Goal: Check status: Check status

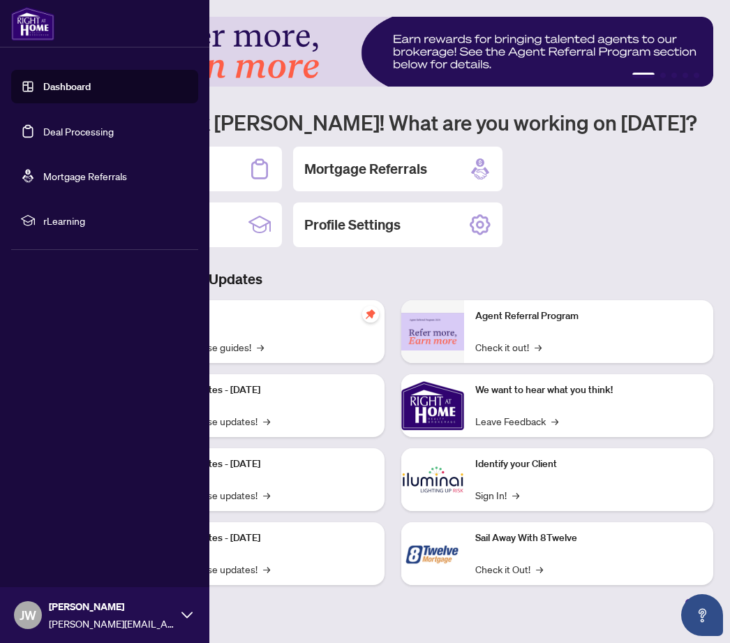
click at [43, 127] on link "Deal Processing" at bounding box center [78, 131] width 70 height 13
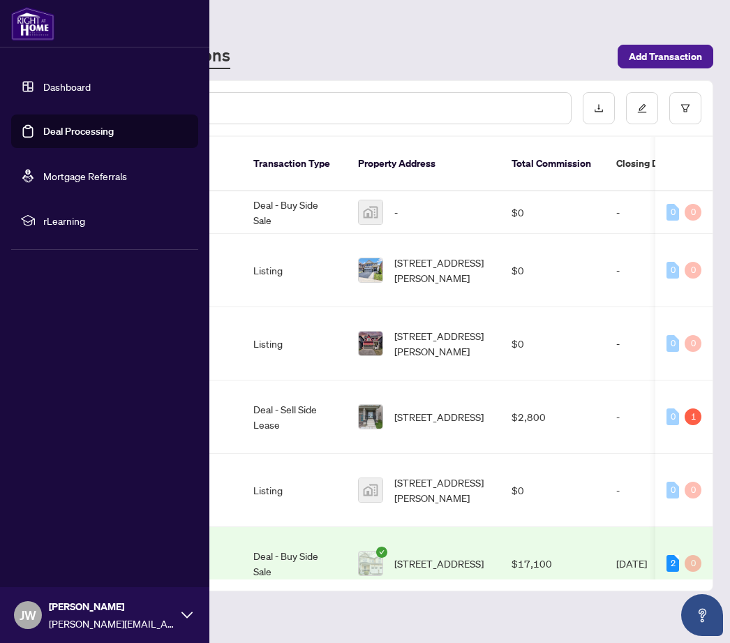
click at [504, 32] on div "Deal Processing [PERSON_NAME] - Transactions Add Transaction" at bounding box center [393, 43] width 641 height 52
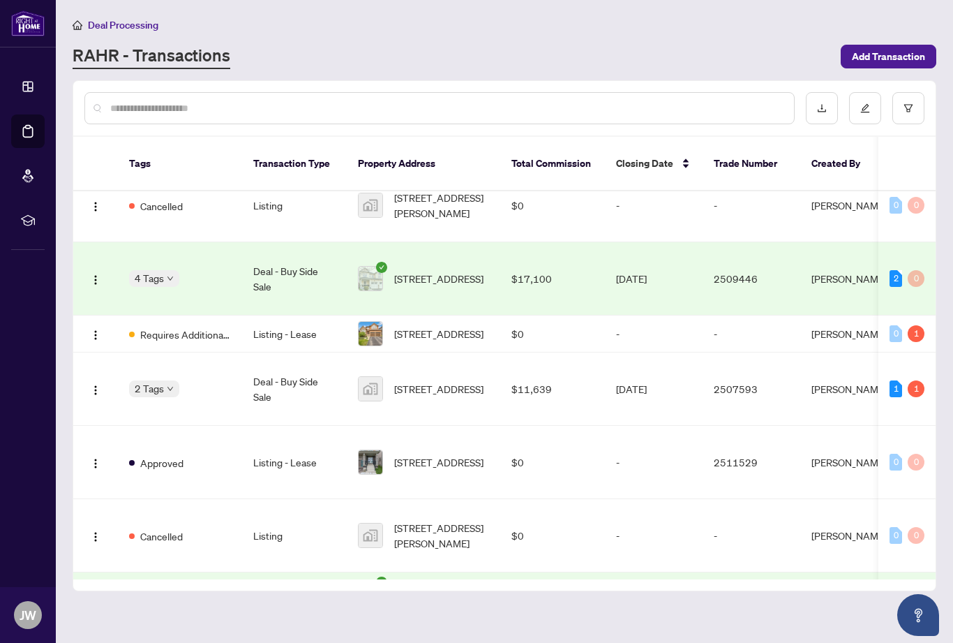
scroll to position [285, 0]
click at [425, 380] on span "[STREET_ADDRESS]" at bounding box center [438, 387] width 89 height 15
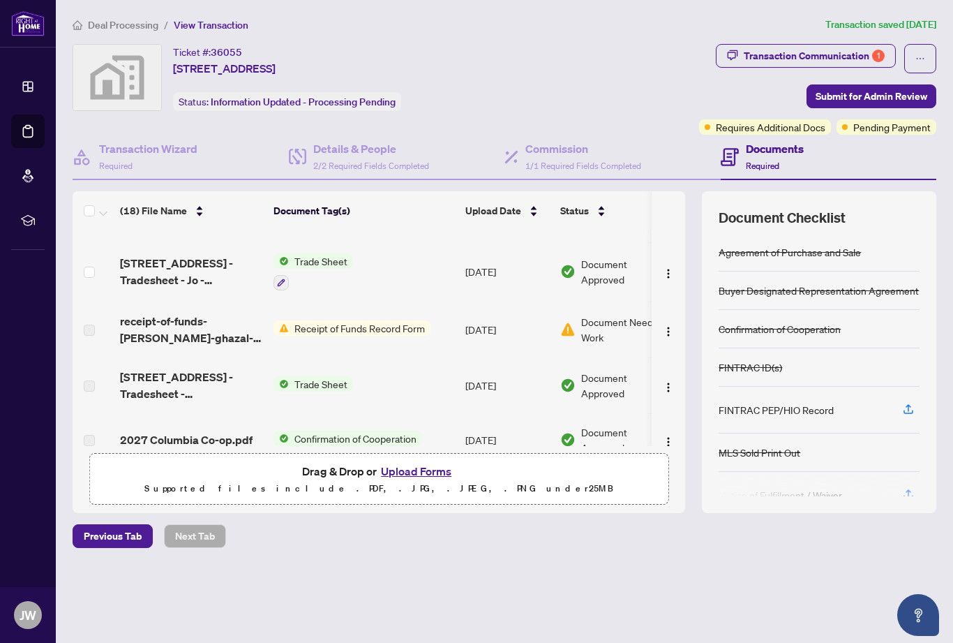
scroll to position [220, 0]
click at [729, 54] on div "Transaction Communication 1" at bounding box center [814, 56] width 141 height 22
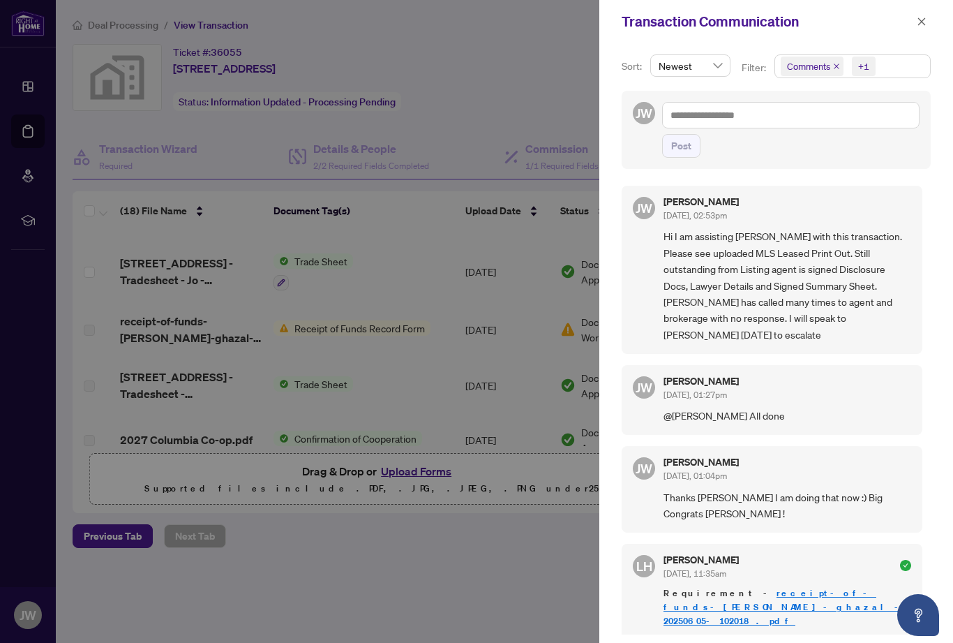
click at [729, 73] on span "+1" at bounding box center [864, 67] width 24 height 20
click at [729, 167] on span "Select Activity History" at bounding box center [788, 163] width 11 height 11
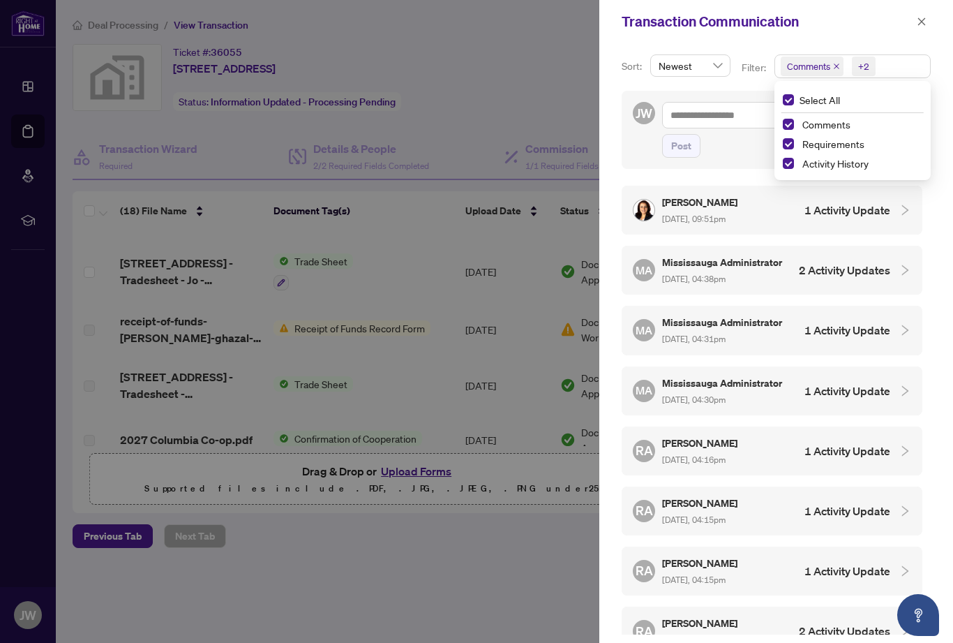
click at [729, 212] on h4 "1 Activity Update" at bounding box center [847, 210] width 86 height 17
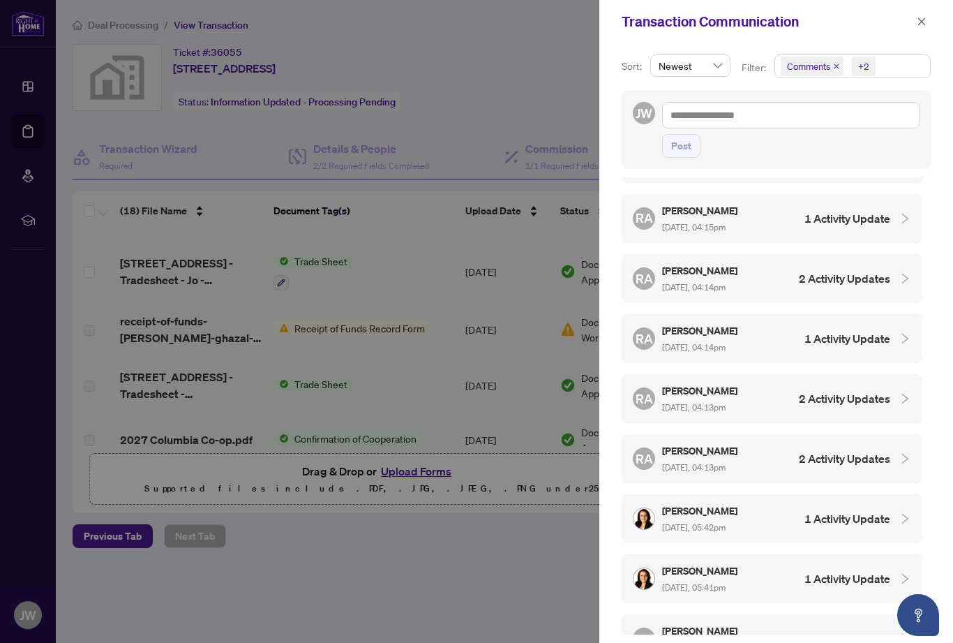
scroll to position [412, 0]
click at [729, 502] on div "[PERSON_NAME] [DATE], 05:42pm 1 Activity Update" at bounding box center [761, 518] width 257 height 32
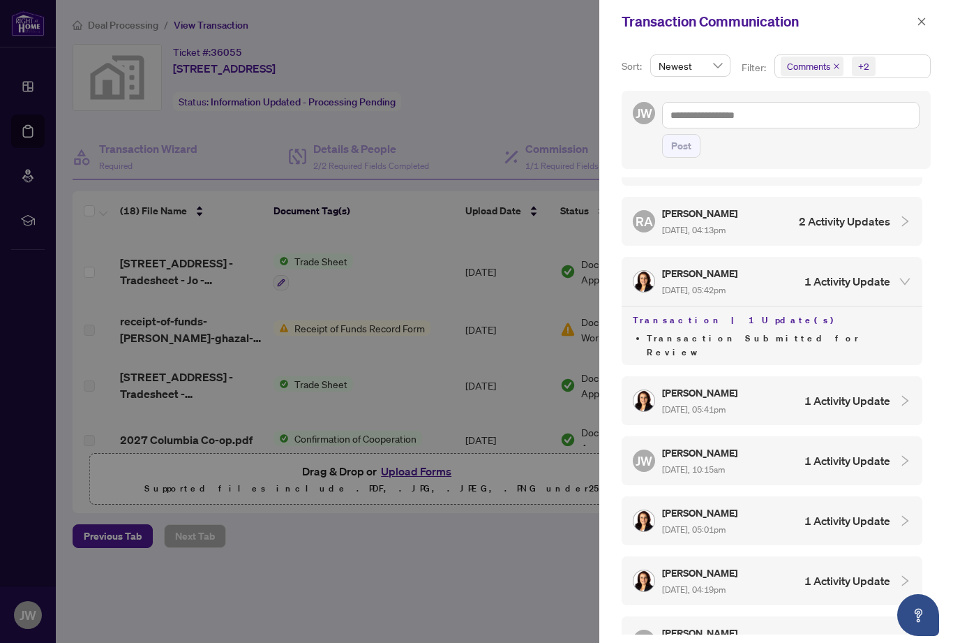
scroll to position [651, 0]
click at [729, 390] on h4 "1 Activity Update" at bounding box center [847, 398] width 86 height 17
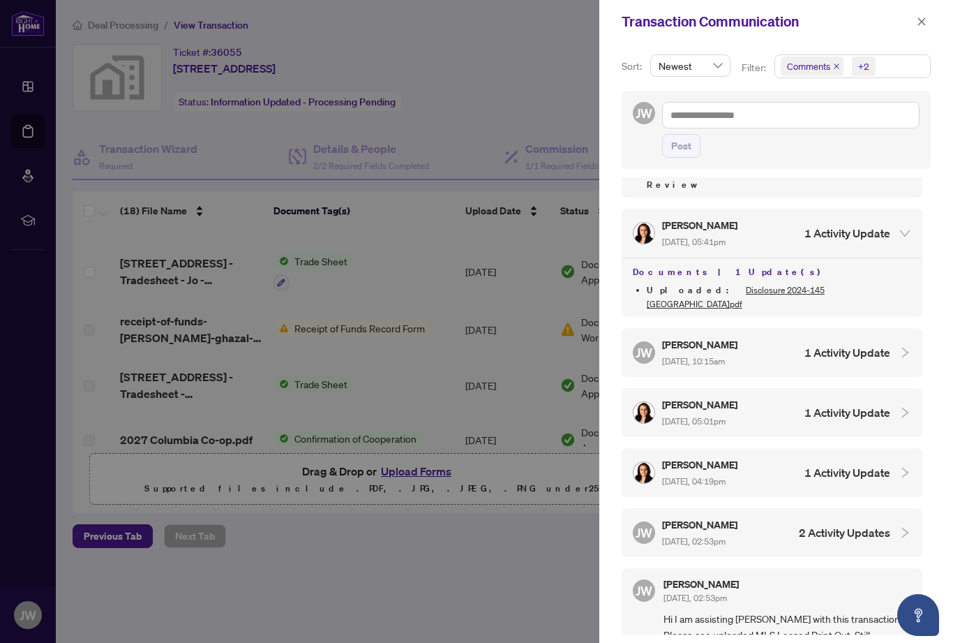
scroll to position [818, 0]
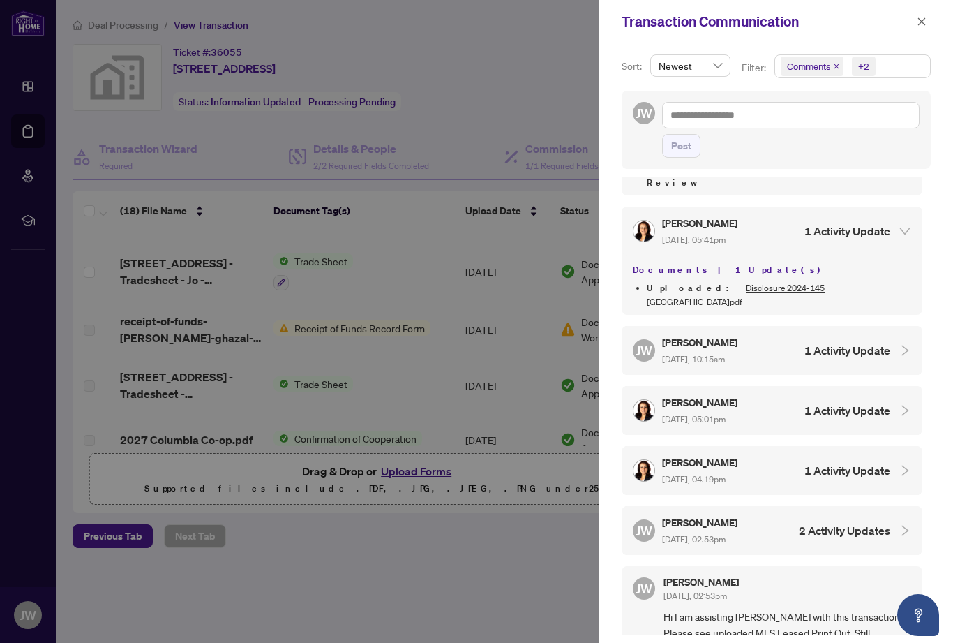
click at [729, 402] on h4 "1 Activity Update" at bounding box center [847, 410] width 86 height 17
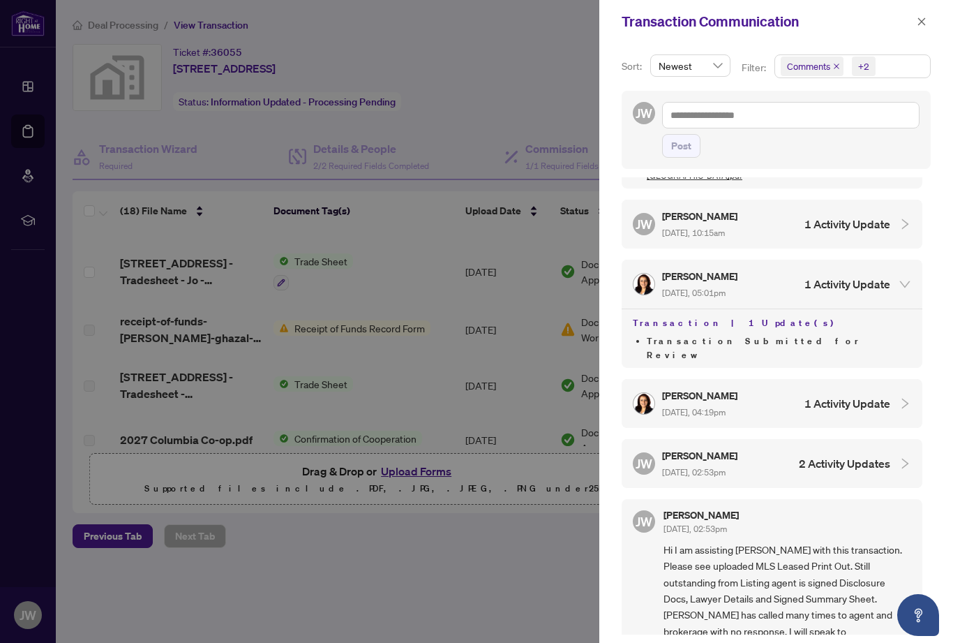
scroll to position [947, 0]
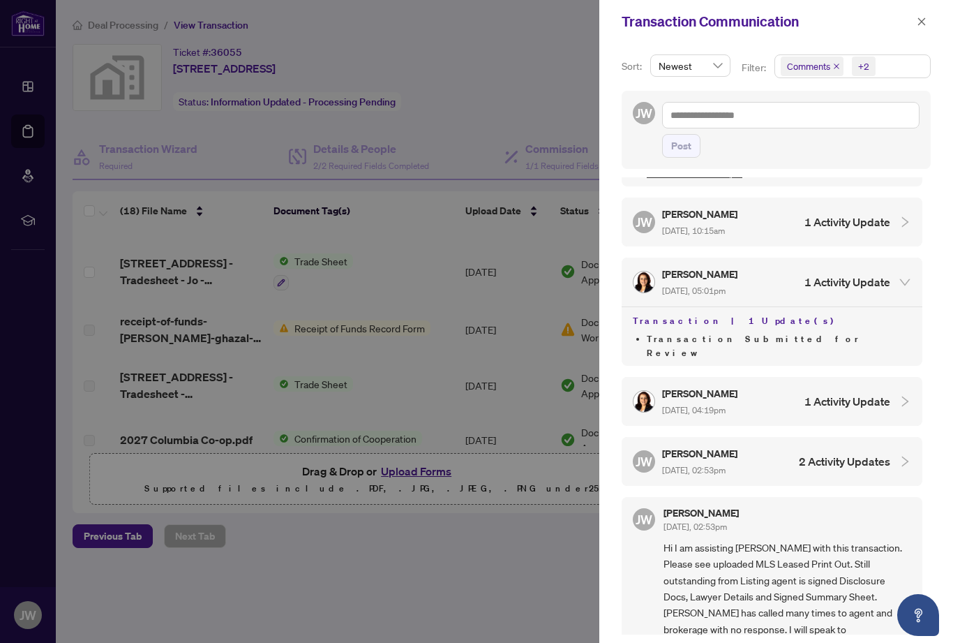
click at [729, 393] on h4 "1 Activity Update" at bounding box center [847, 401] width 86 height 17
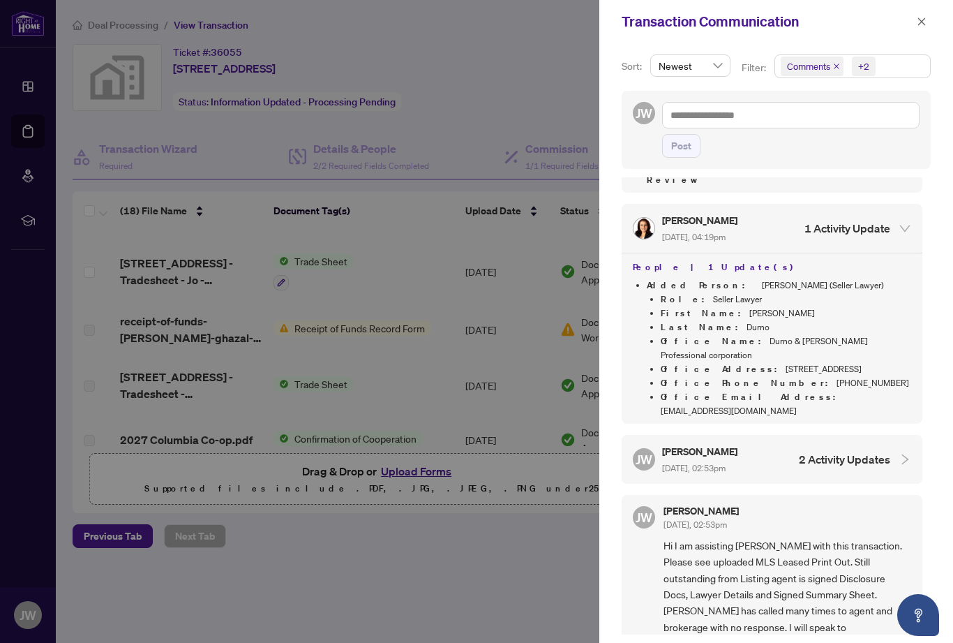
scroll to position [1124, 0]
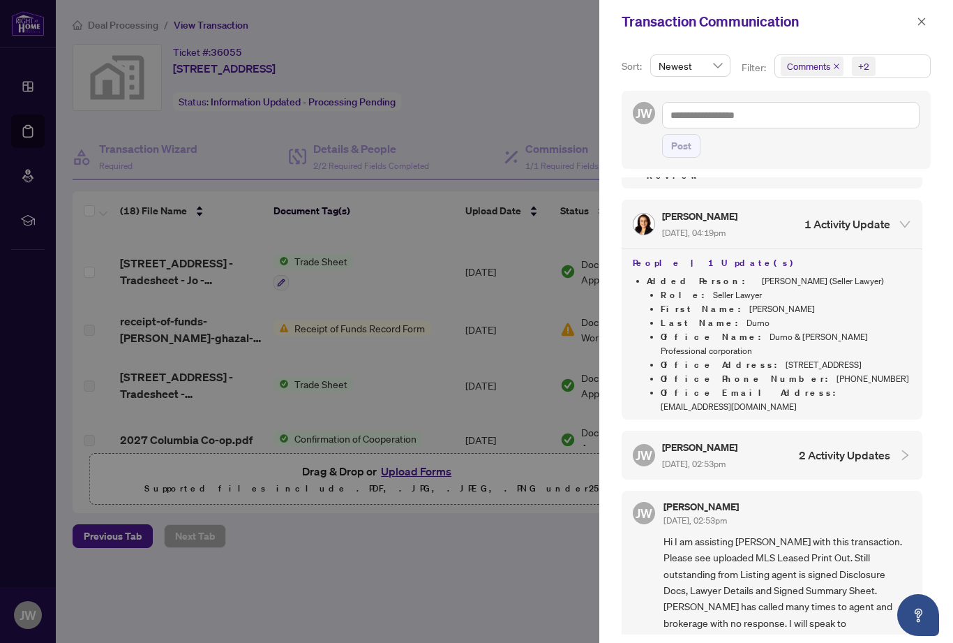
click at [729, 447] on h4 "2 Activity Updates" at bounding box center [844, 455] width 91 height 17
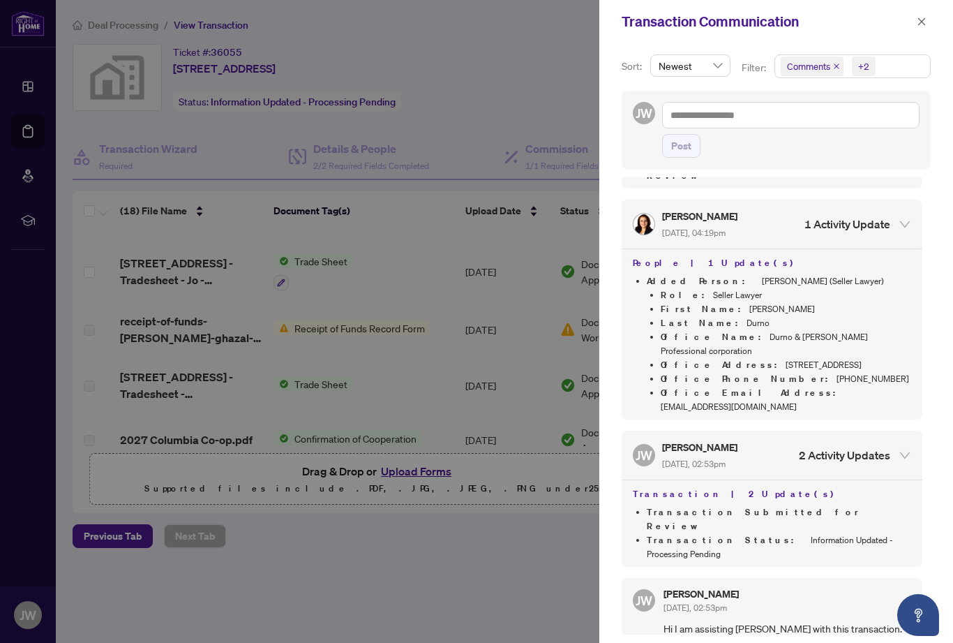
click at [729, 486] on h4 "Transaction | 2 Update(s)" at bounding box center [772, 494] width 278 height 17
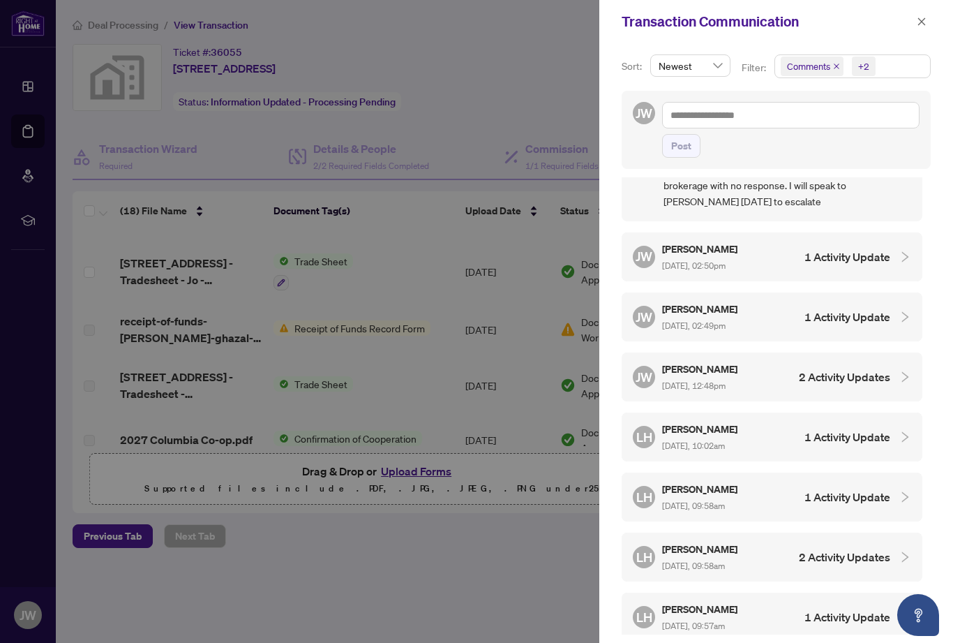
scroll to position [1658, 0]
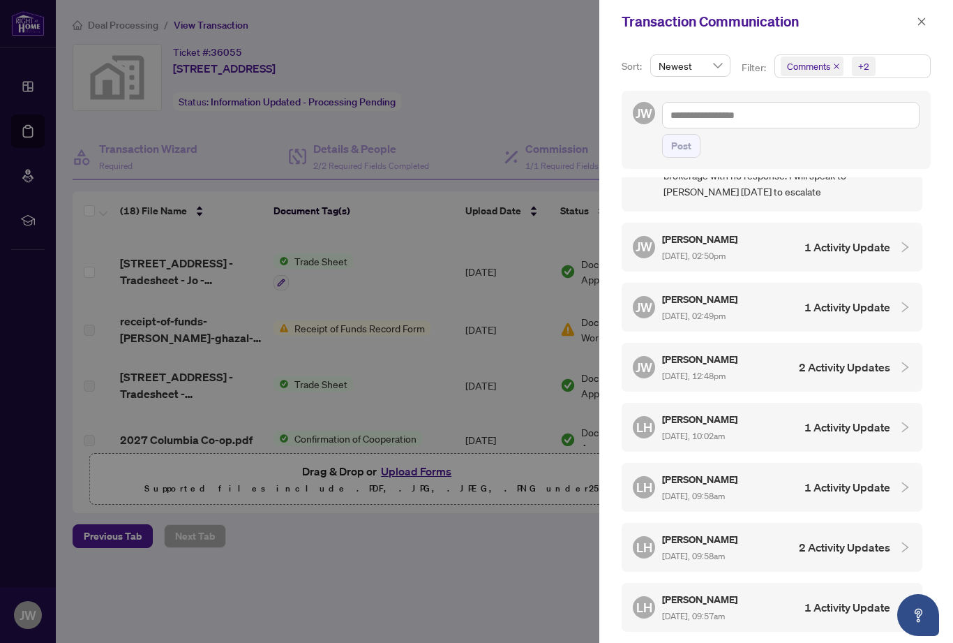
click at [729, 479] on h4 "1 Activity Update" at bounding box center [847, 487] width 86 height 17
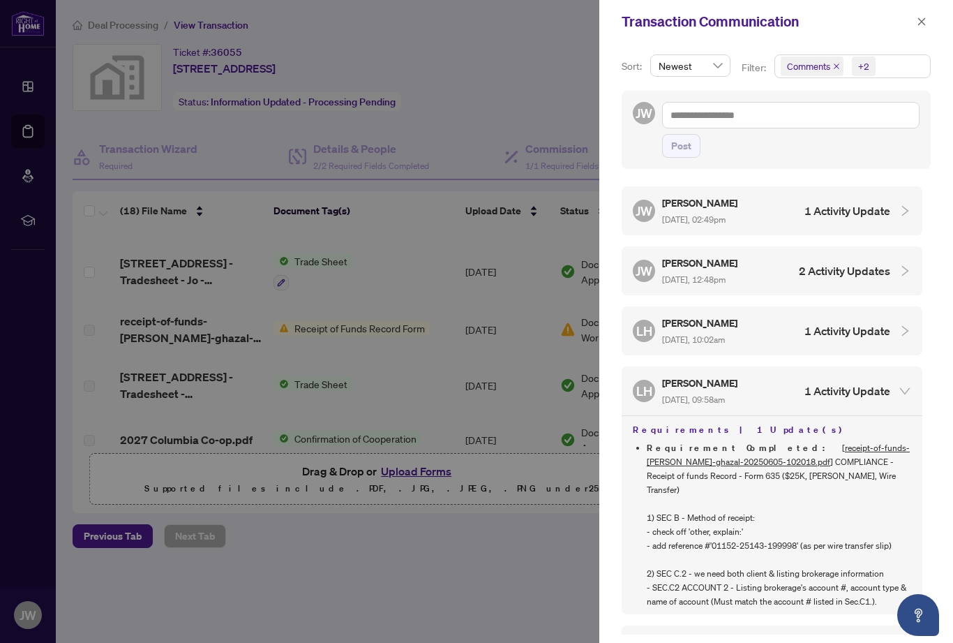
scroll to position [1749, 0]
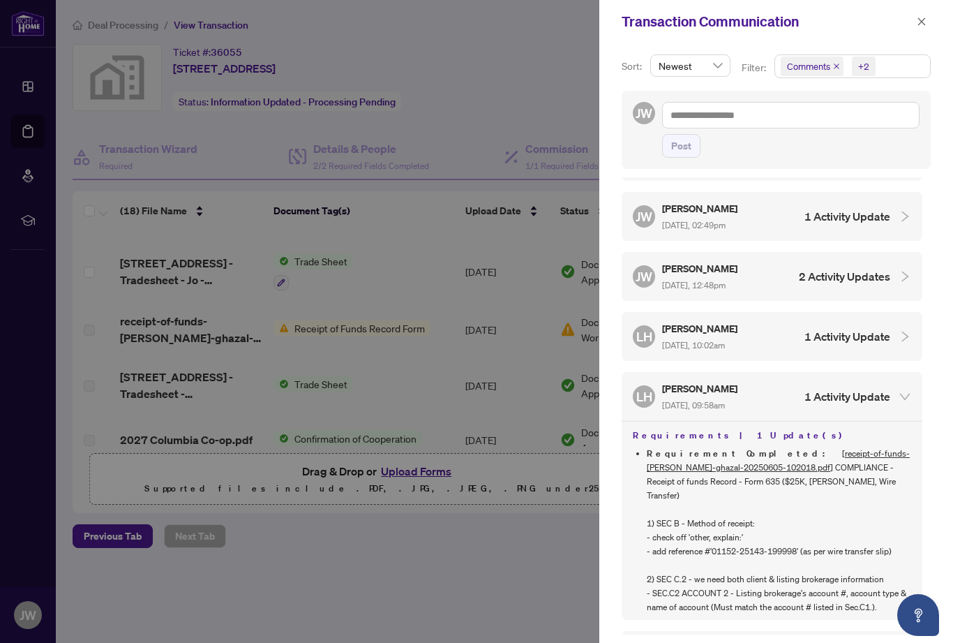
click at [532, 560] on div at bounding box center [476, 321] width 953 height 643
click at [729, 18] on button "button" at bounding box center [922, 21] width 18 height 17
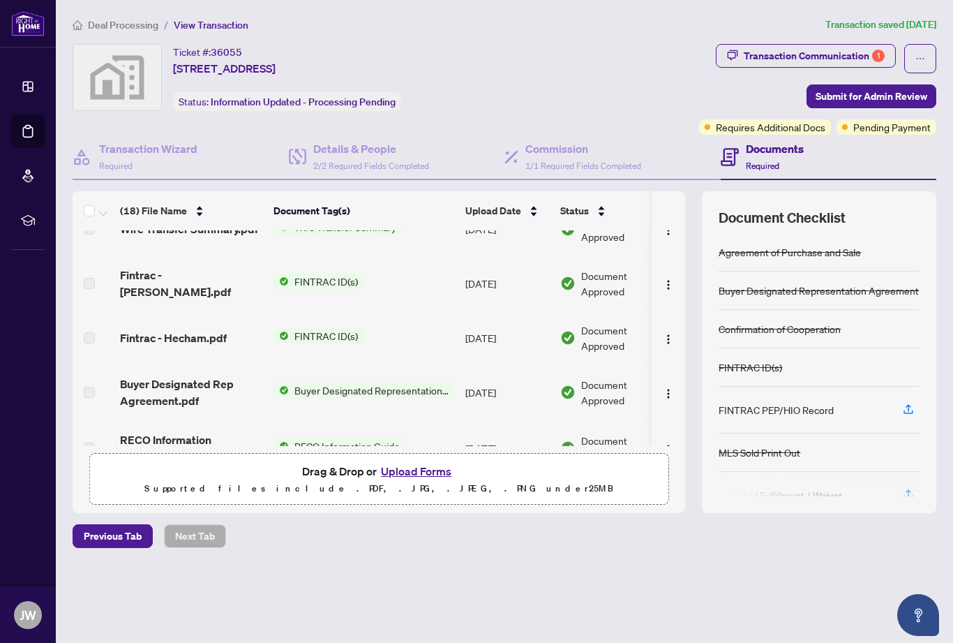
scroll to position [767, 0]
